Goal: Information Seeking & Learning: Find specific page/section

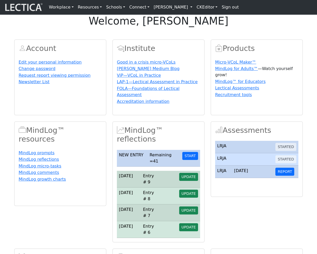
click at [179, 6] on link "[PERSON_NAME]" at bounding box center [173, 7] width 43 height 10
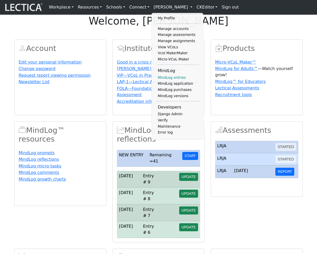
click at [172, 80] on link "MindLog entries" at bounding box center [177, 78] width 43 height 6
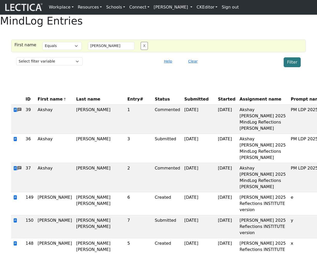
click at [293, 67] on button "Filter" at bounding box center [292, 62] width 17 height 10
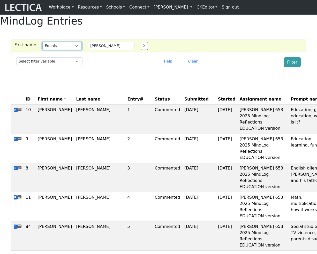
select select "icontains"
click option "Contains" at bounding box center [0, 0] width 0 height 0
click at [289, 67] on button "Filter" at bounding box center [292, 62] width 17 height 10
click at [193, 65] on button "Clear" at bounding box center [193, 61] width 14 height 8
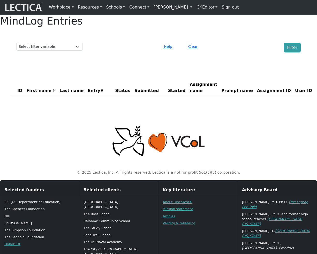
scroll to position [2, 0]
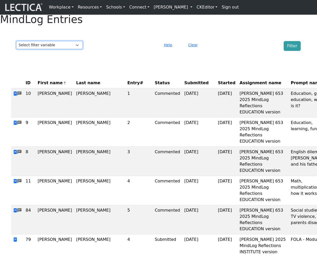
select select "test_taker__first_name"
click option "First name" at bounding box center [0, 0] width 0 height 0
select select
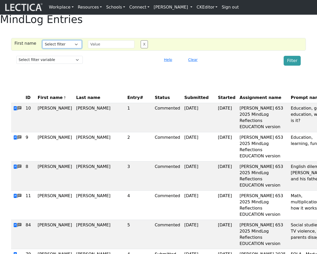
select select "iexact"
click option "Equals" at bounding box center [0, 0] width 0 height 0
click at [104, 48] on input "text" at bounding box center [111, 44] width 47 height 8
type input "a"
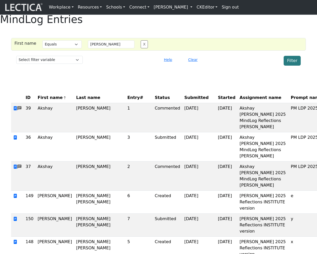
click at [293, 66] on button "Filter" at bounding box center [292, 61] width 17 height 10
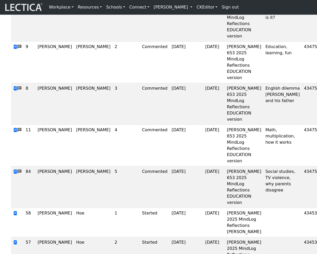
scroll to position [0, 0]
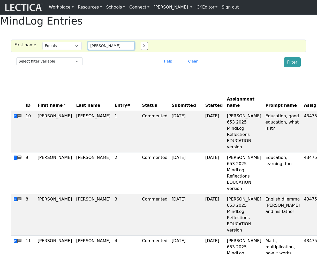
click at [104, 50] on input "francis" at bounding box center [111, 46] width 47 height 8
click at [291, 67] on button "Filter" at bounding box center [292, 62] width 17 height 10
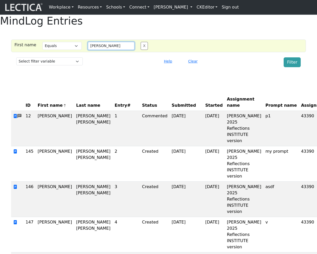
click at [113, 50] on input "alessandro" at bounding box center [111, 46] width 47 height 8
type input "francis"
click at [290, 67] on button "Filter" at bounding box center [292, 62] width 17 height 10
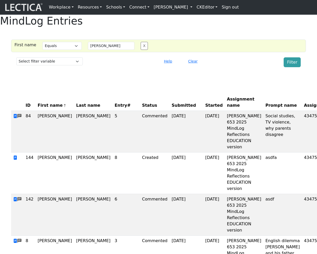
click at [206, 67] on div "Clear" at bounding box center [207, 62] width 48 height 10
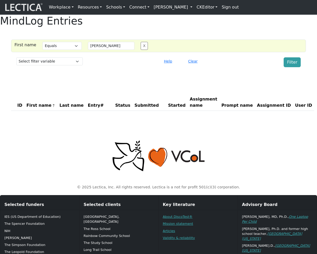
select select "iexact"
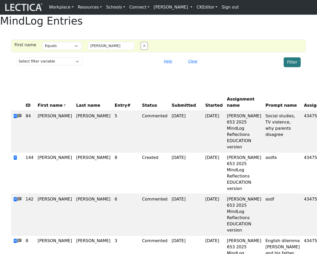
click at [291, 67] on button "Filter" at bounding box center [292, 62] width 17 height 10
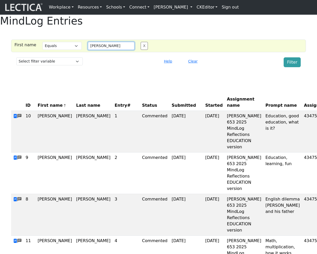
click at [109, 50] on input "francis" at bounding box center [111, 46] width 47 height 8
type input "[PERSON_NAME]"
click at [291, 67] on button "Filter" at bounding box center [292, 62] width 17 height 10
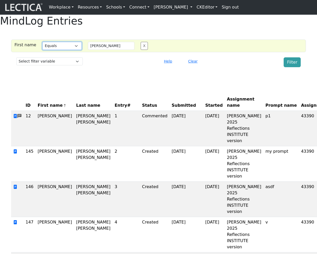
select select "istartswith"
click option "Starts with" at bounding box center [0, 0] width 0 height 0
click at [114, 50] on input "alessandro" at bounding box center [111, 46] width 47 height 8
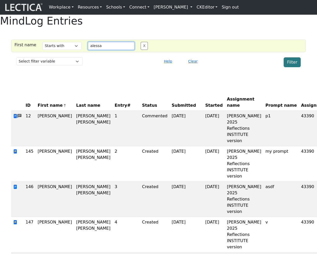
type input "alessa"
click at [290, 67] on button "Filter" at bounding box center [292, 62] width 17 height 10
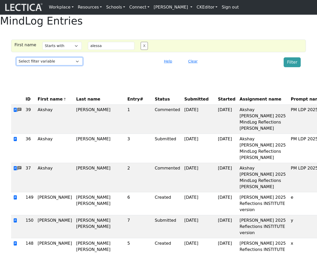
select select "scored_at"
click option "Date scored" at bounding box center [0, 0] width 0 height 0
select select
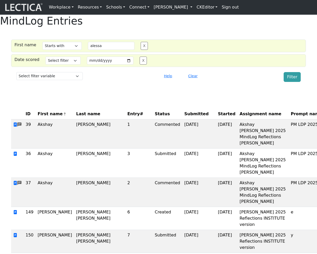
click at [193, 80] on button "Clear" at bounding box center [193, 76] width 14 height 8
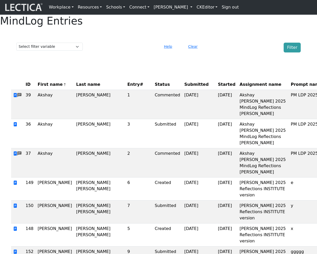
click at [219, 90] on th "Started" at bounding box center [227, 84] width 22 height 11
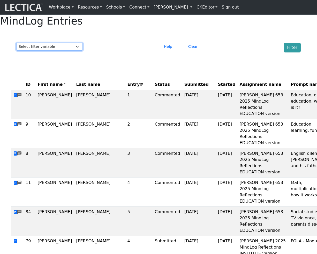
select select "scored_at"
click option "Date scored" at bounding box center [0, 0] width 0 height 0
select select
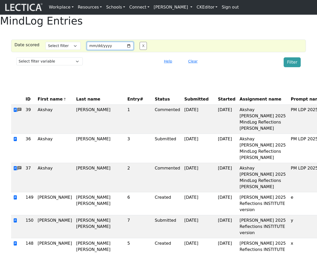
click at [125, 50] on input "date" at bounding box center [110, 46] width 47 height 8
type input "[DATE]"
select select "gt"
click option "Greater than" at bounding box center [0, 0] width 0 height 0
click at [286, 67] on button "Filter" at bounding box center [292, 62] width 17 height 10
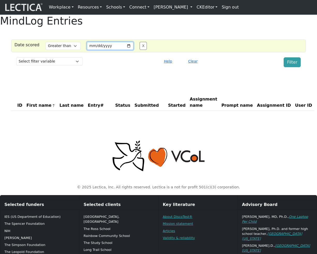
click at [124, 50] on input "[DATE]" at bounding box center [110, 46] width 47 height 8
type input "[DATE]"
click at [294, 67] on button "Filter" at bounding box center [292, 62] width 17 height 10
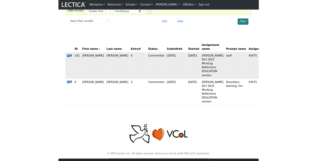
scroll to position [29, 0]
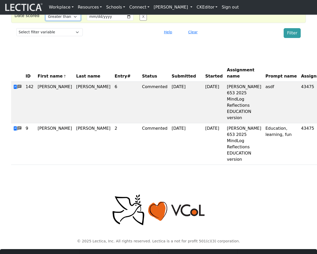
select select "lt"
click option "Less than" at bounding box center [0, 0] width 0 height 0
click at [292, 38] on button "Filter" at bounding box center [292, 33] width 17 height 10
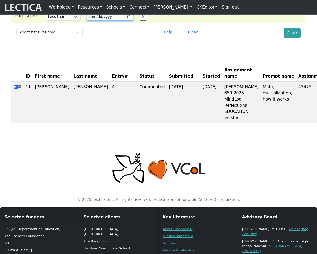
click at [125, 21] on input "2025-09-14" at bounding box center [110, 17] width 47 height 8
type input "[DATE]"
select select "iexact"
click option "Equals" at bounding box center [0, 0] width 0 height 0
click at [294, 38] on button "Filter" at bounding box center [292, 33] width 17 height 10
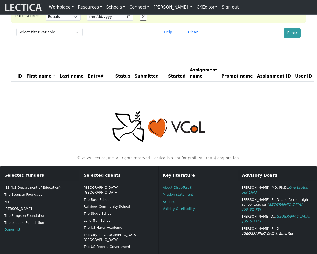
click at [255, 57] on div "MindLog Entries Date scored Select filter Equals Greater than Less than Search …" at bounding box center [158, 36] width 317 height 100
click at [297, 38] on button "Filter" at bounding box center [292, 33] width 17 height 10
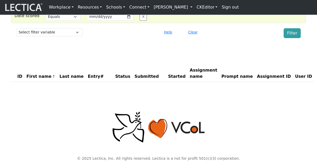
click at [269, 54] on div "MindLog Entries Date scored Select filter Equals Greater than Less than Search …" at bounding box center [158, 36] width 317 height 100
click at [294, 38] on button "Filter" at bounding box center [292, 33] width 17 height 10
click at [245, 59] on div "MindLog Entries Date scored Select filter Equals Greater than Less than Search …" at bounding box center [158, 36] width 317 height 100
click at [125, 21] on input "[DATE]" at bounding box center [110, 17] width 47 height 8
type input "2025-09-16"
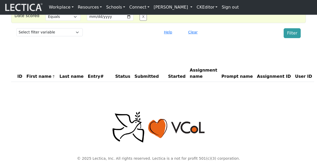
click at [236, 38] on div "Filter" at bounding box center [267, 33] width 73 height 10
click at [288, 38] on button "Filter" at bounding box center [292, 33] width 17 height 10
click at [290, 38] on button "Filter" at bounding box center [292, 33] width 17 height 10
click at [195, 36] on button "Clear" at bounding box center [193, 32] width 14 height 8
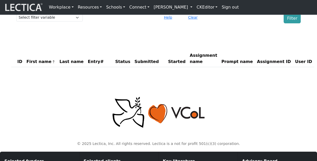
click at [222, 52] on div "ID First name Last name Entry# Status Submitted Started Assignment name Prompt …" at bounding box center [158, 54] width 295 height 33
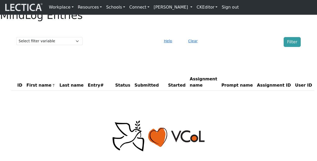
scroll to position [0, 0]
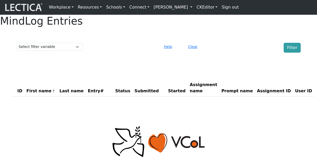
click at [124, 68] on div "MindLog Entries Select filter variable First name Last name Entry# Status Date …" at bounding box center [158, 58] width 317 height 86
click at [136, 75] on div "MindLog Entries Select filter variable First name Last name Entry# Status Date …" at bounding box center [158, 58] width 317 height 86
click at [192, 51] on button "Clear" at bounding box center [193, 47] width 14 height 8
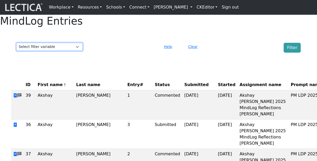
select select "comment__created_at"
click option "Date commented" at bounding box center [0, 0] width 0 height 0
select select
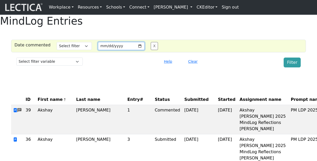
click at [131, 50] on input "date" at bounding box center [121, 46] width 47 height 8
click at [134, 50] on input "date" at bounding box center [121, 46] width 47 height 8
type input "2025-09-24"
select select "gt"
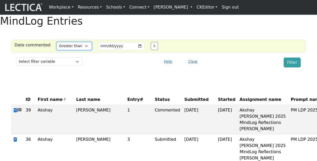
click option "Greater than" at bounding box center [0, 0] width 0 height 0
click at [284, 67] on div "Filter" at bounding box center [267, 62] width 73 height 10
click at [291, 67] on button "Filter" at bounding box center [292, 62] width 17 height 10
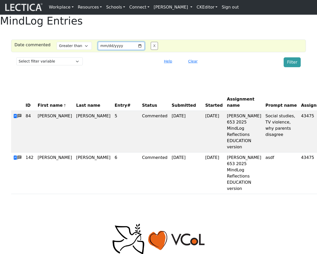
click at [134, 50] on input "2025-09-24" at bounding box center [121, 46] width 47 height 8
click at [295, 67] on button "Filter" at bounding box center [292, 62] width 17 height 10
click at [136, 50] on input "2025-09-22" at bounding box center [121, 46] width 47 height 8
click at [291, 67] on button "Filter" at bounding box center [292, 62] width 17 height 10
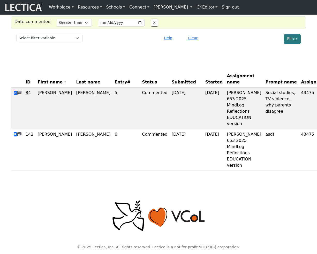
scroll to position [35, 0]
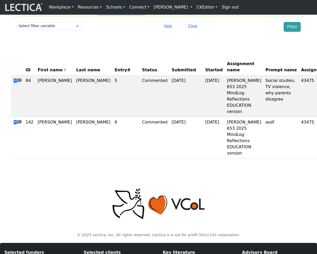
click at [134, 14] on input "2025-09-18" at bounding box center [121, 10] width 47 height 8
type input "2025-09-11"
click at [293, 32] on button "Filter" at bounding box center [292, 27] width 17 height 10
click at [245, 50] on div "MindLog Entries Date commented Select filter Equals Greater than Less than Sear…" at bounding box center [158, 71] width 317 height 184
select select "lt"
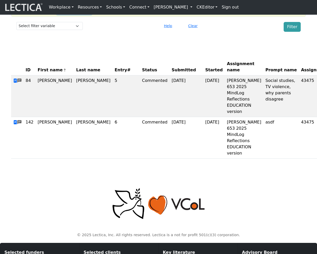
click option "Less than" at bounding box center [0, 0] width 0 height 0
click at [251, 54] on div "MindLog Entries Date commented Select filter Equals Greater than Less than Sear…" at bounding box center [158, 71] width 317 height 184
click at [291, 32] on button "Filter" at bounding box center [292, 27] width 17 height 10
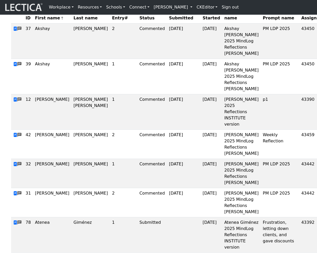
scroll to position [0, 0]
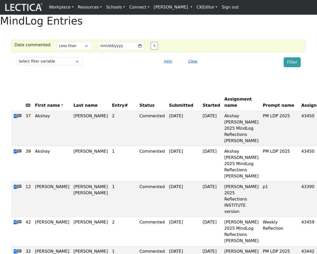
click at [193, 65] on button "Clear" at bounding box center [193, 61] width 14 height 8
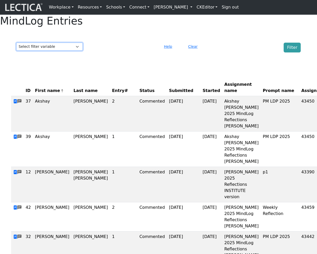
select select "prompt_name"
click option "Prompt name" at bounding box center [0, 0] width 0 height 0
select select
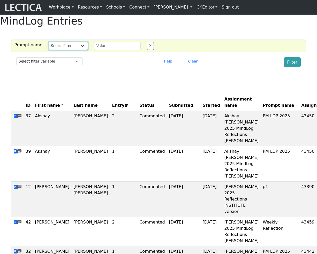
select select "icontains"
click option "Contains" at bounding box center [0, 0] width 0 height 0
click at [103, 50] on input "text" at bounding box center [117, 46] width 47 height 8
type input "pm"
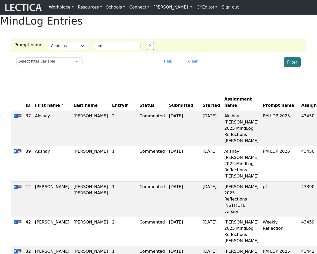
click at [292, 67] on button "Filter" at bounding box center [292, 62] width 17 height 10
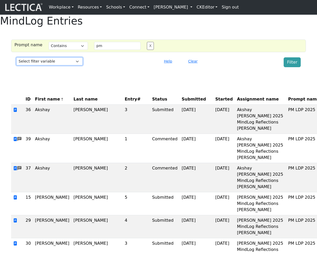
select select "started_at"
click option "Date started" at bounding box center [0, 0] width 0 height 0
select select
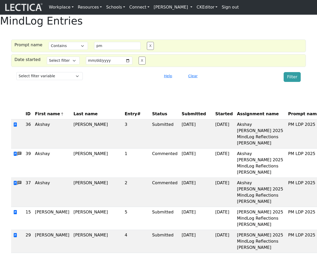
click at [147, 50] on button "X" at bounding box center [150, 46] width 7 height 8
select select
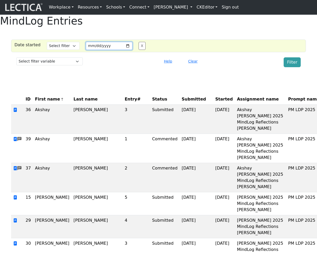
click at [123, 50] on input "date" at bounding box center [109, 46] width 47 height 8
type input "2025-09-25"
select select "gt"
click option "After" at bounding box center [0, 0] width 0 height 0
click at [289, 67] on button "Filter" at bounding box center [292, 62] width 17 height 10
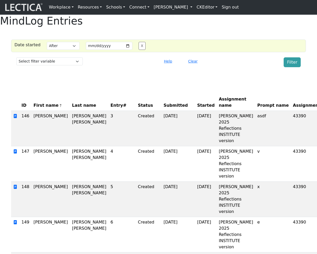
click at [71, 69] on div "Select filter variable First name Last name Entry# Status Date submitted Date s…" at bounding box center [158, 62] width 289 height 14
select select "submitted_at"
click option "Date submitted" at bounding box center [0, 0] width 0 height 0
select select
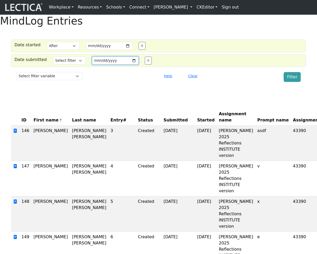
click at [129, 65] on input "date" at bounding box center [115, 61] width 47 height 8
type input "2025-09-25"
select select "gt"
click option "After" at bounding box center [0, 0] width 0 height 0
click at [140, 50] on button "X" at bounding box center [142, 46] width 7 height 8
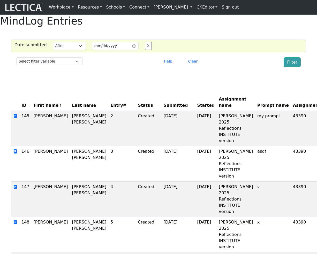
click at [275, 86] on div "MindLog Entries Date submitted Select filter Equals After Before Search string …" at bounding box center [158, 189] width 317 height 348
click at [292, 67] on button "Filter" at bounding box center [292, 62] width 17 height 10
click at [192, 65] on button "Clear" at bounding box center [193, 61] width 14 height 8
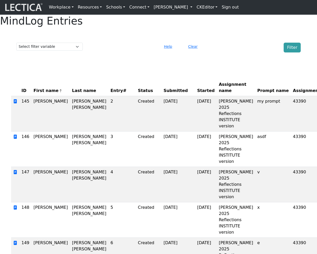
click at [140, 70] on div "MindLog Entries Select filter variable First name Last name Entry# Status Date …" at bounding box center [158, 182] width 317 height 334
select select "test_taker__last_name"
click option "Last name" at bounding box center [0, 0] width 0 height 0
select select
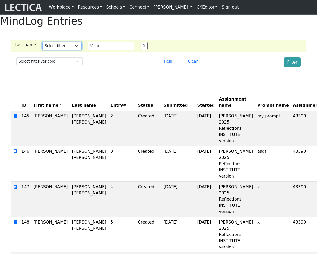
select select "icontains"
click option "Contains" at bounding box center [0, 0] width 0 height 0
click at [94, 50] on input "text" at bounding box center [111, 46] width 47 height 8
type input "madr"
click at [290, 67] on button "Filter" at bounding box center [292, 62] width 17 height 10
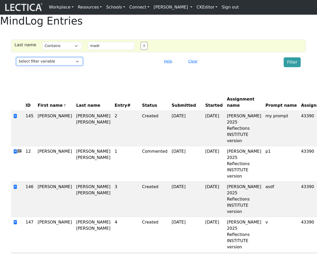
select select "status"
click option "Status" at bounding box center [0, 0] width 0 height 0
select select
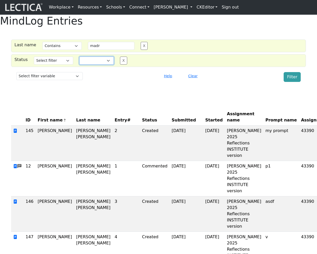
click at [79, 57] on select "Created Started Completed Commented Submitted Scored" at bounding box center [96, 61] width 34 height 8
select select "commented"
click option "Commented" at bounding box center [0, 0] width 0 height 0
select select "iexact"
click option "Equals" at bounding box center [0, 0] width 0 height 0
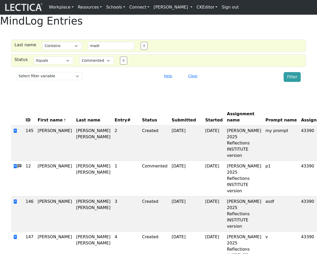
click at [141, 50] on button "X" at bounding box center [144, 46] width 7 height 8
select select "commented"
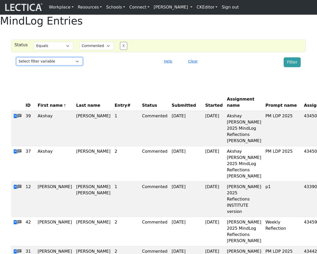
select select "entry_number"
click option "Entry#" at bounding box center [0, 0] width 0 height 0
select select
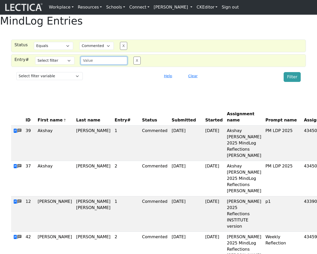
click at [93, 65] on input "text" at bounding box center [104, 61] width 47 height 8
type input "3"
select select "iexact"
click option "Equals" at bounding box center [0, 0] width 0 height 0
click at [120, 50] on button "X" at bounding box center [123, 46] width 7 height 8
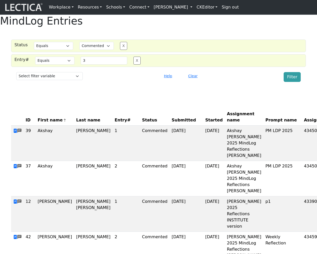
select select "iexact"
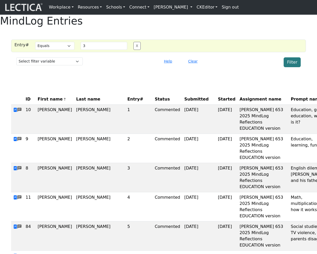
click at [295, 67] on button "Filter" at bounding box center [292, 62] width 17 height 10
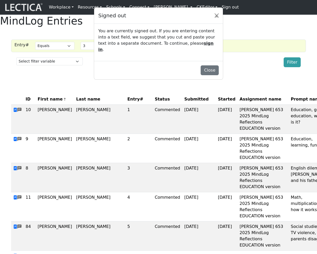
click at [128, 102] on div "Signed out × You are currently signed out. If you are entering content into a t…" at bounding box center [158, 127] width 317 height 254
